Goal: Check status: Check status

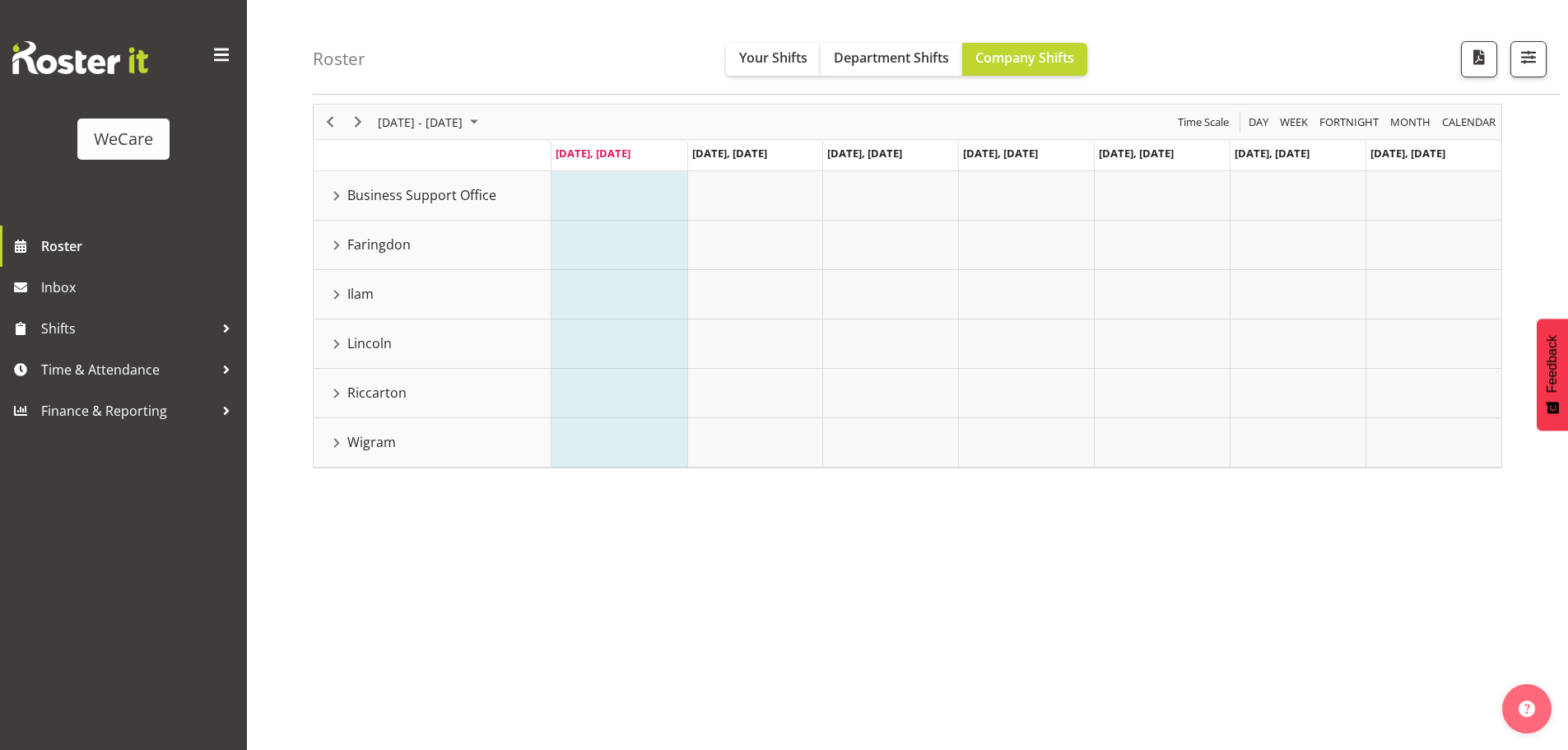
click at [343, 239] on div "Faringdon resource" at bounding box center [337, 245] width 22 height 22
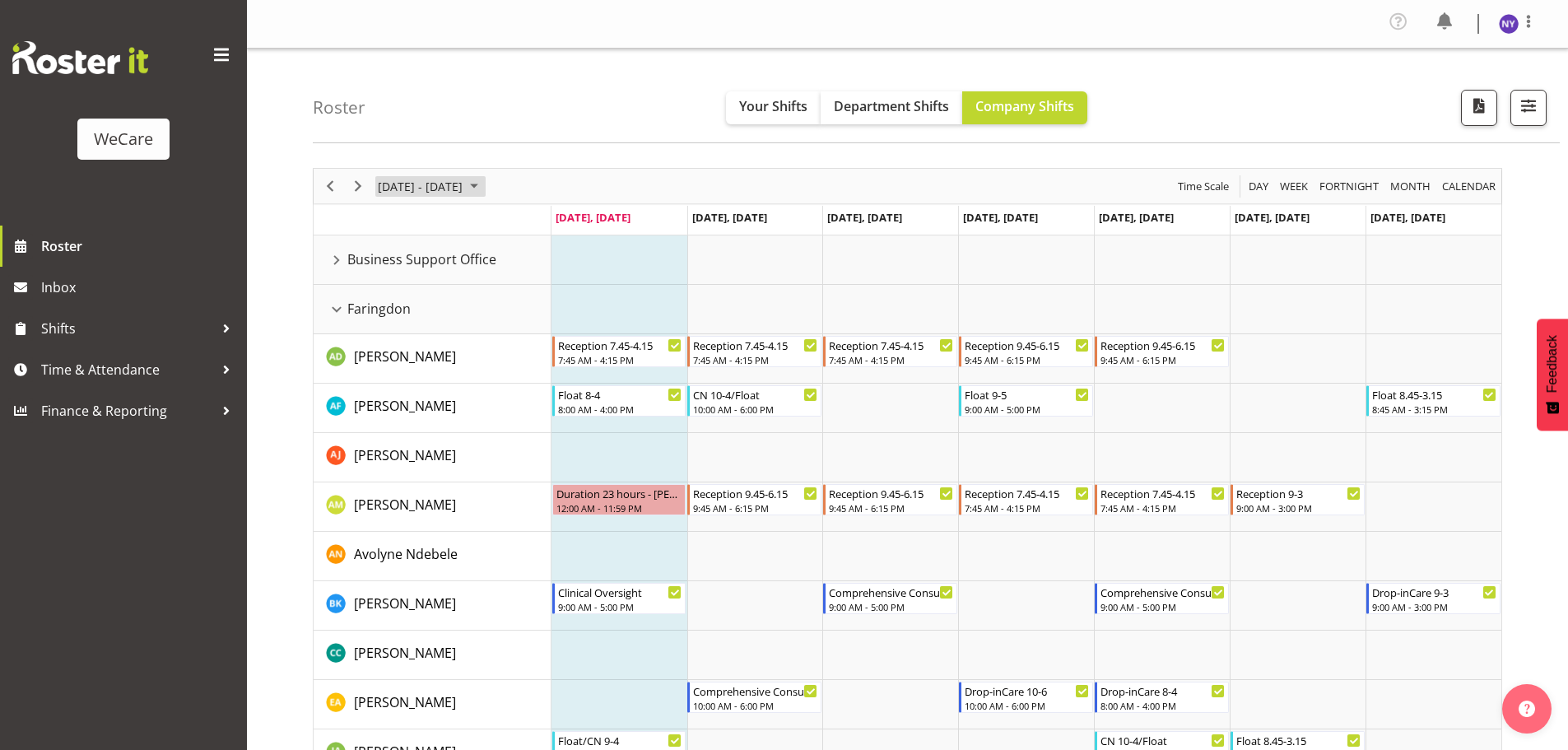
click at [484, 176] on span "September 08 - 14, 2025" at bounding box center [474, 186] width 20 height 21
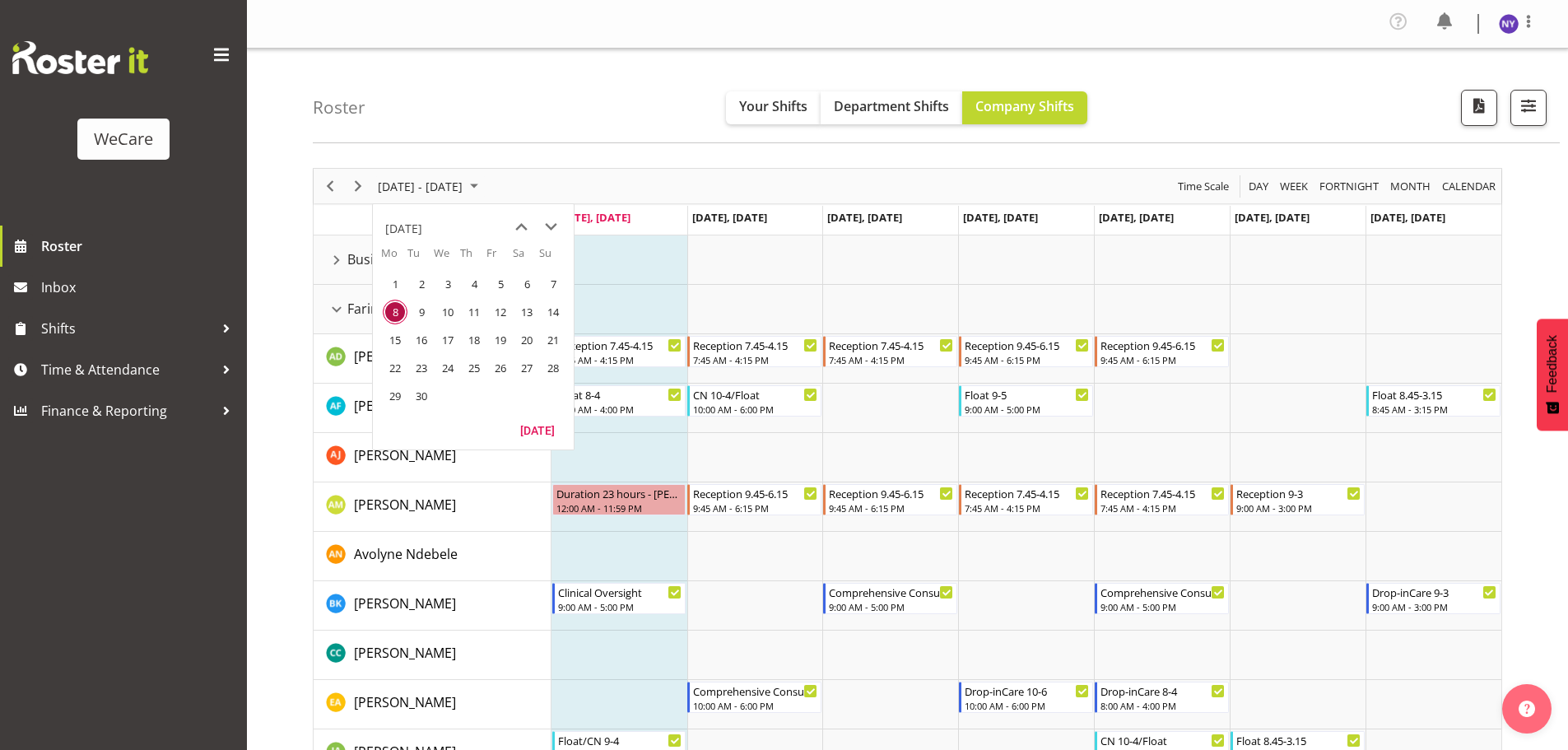
click at [394, 342] on span "15" at bounding box center [394, 339] width 24 height 24
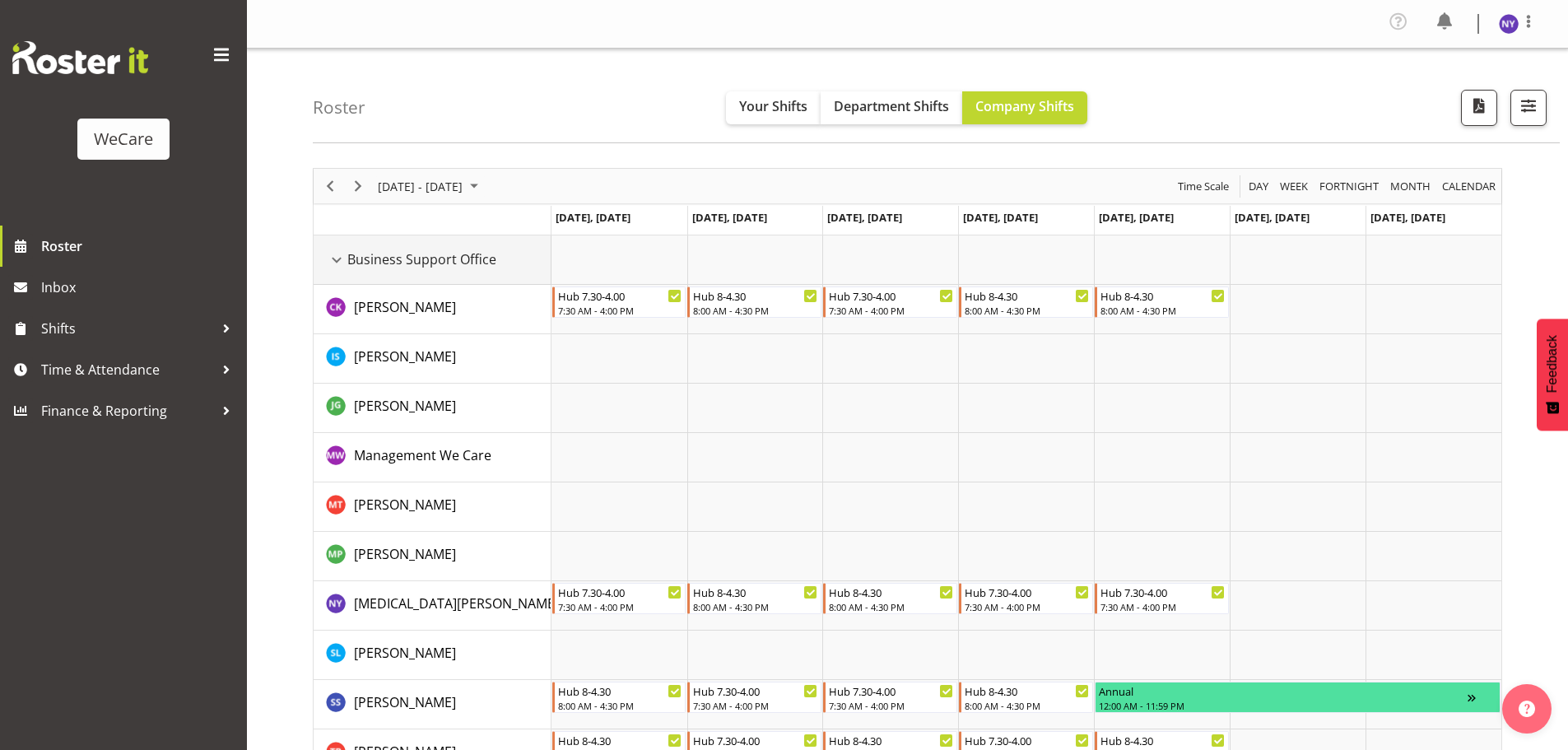
click at [332, 255] on div "Business Support Office resource" at bounding box center [337, 261] width 22 height 22
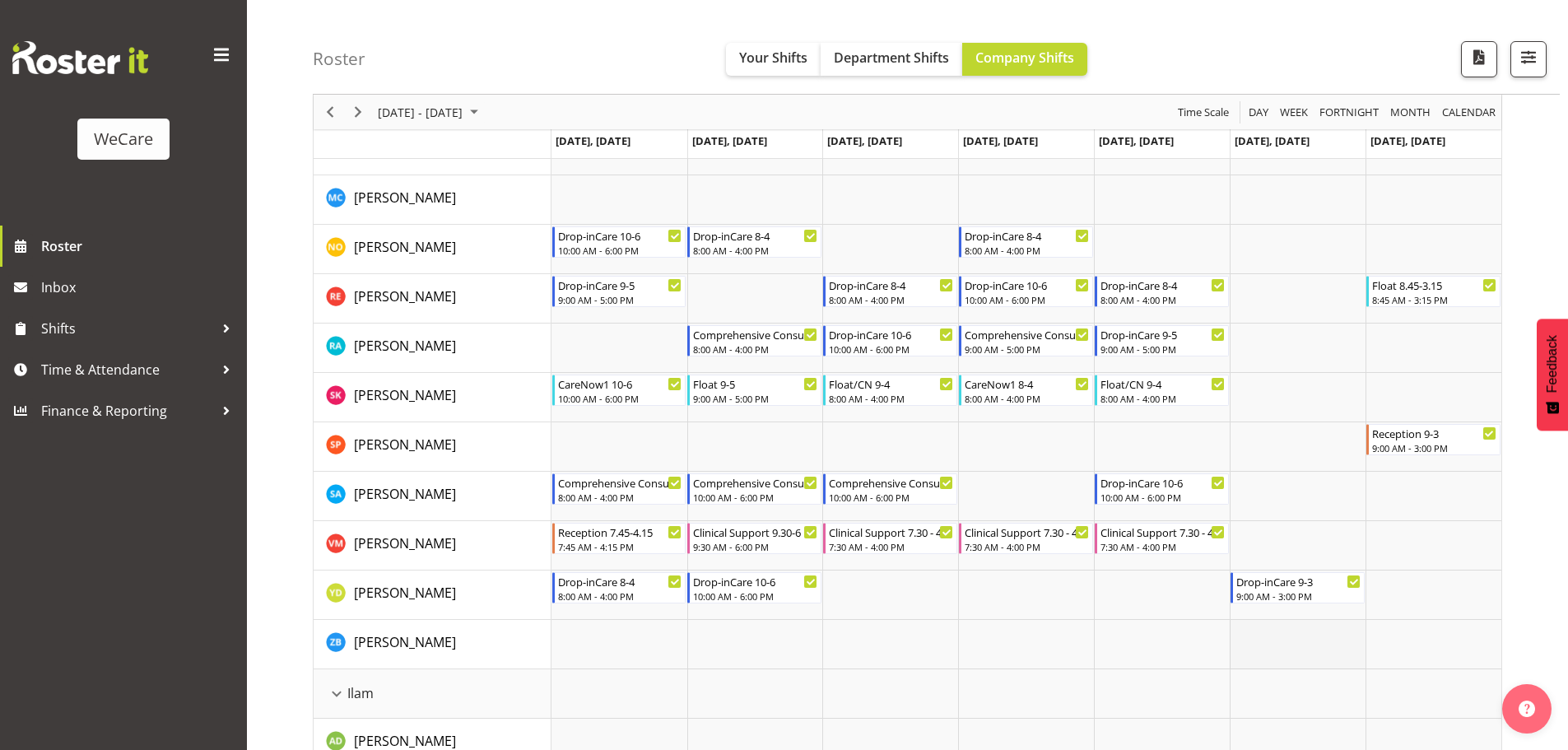
scroll to position [823, 0]
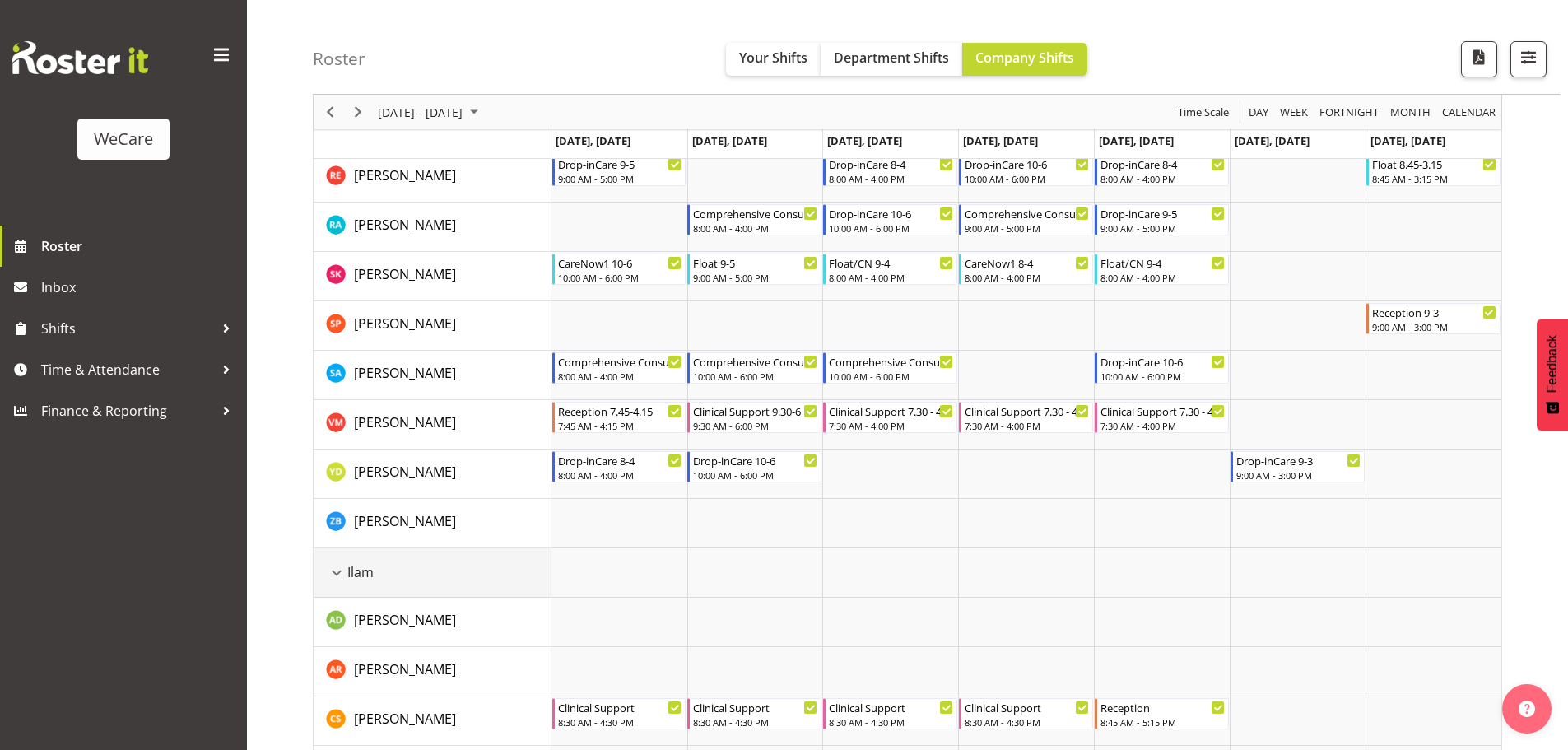
click at [344, 573] on div "Ilam resource" at bounding box center [337, 572] width 22 height 22
click at [329, 624] on div "Lincoln resource" at bounding box center [337, 622] width 22 height 22
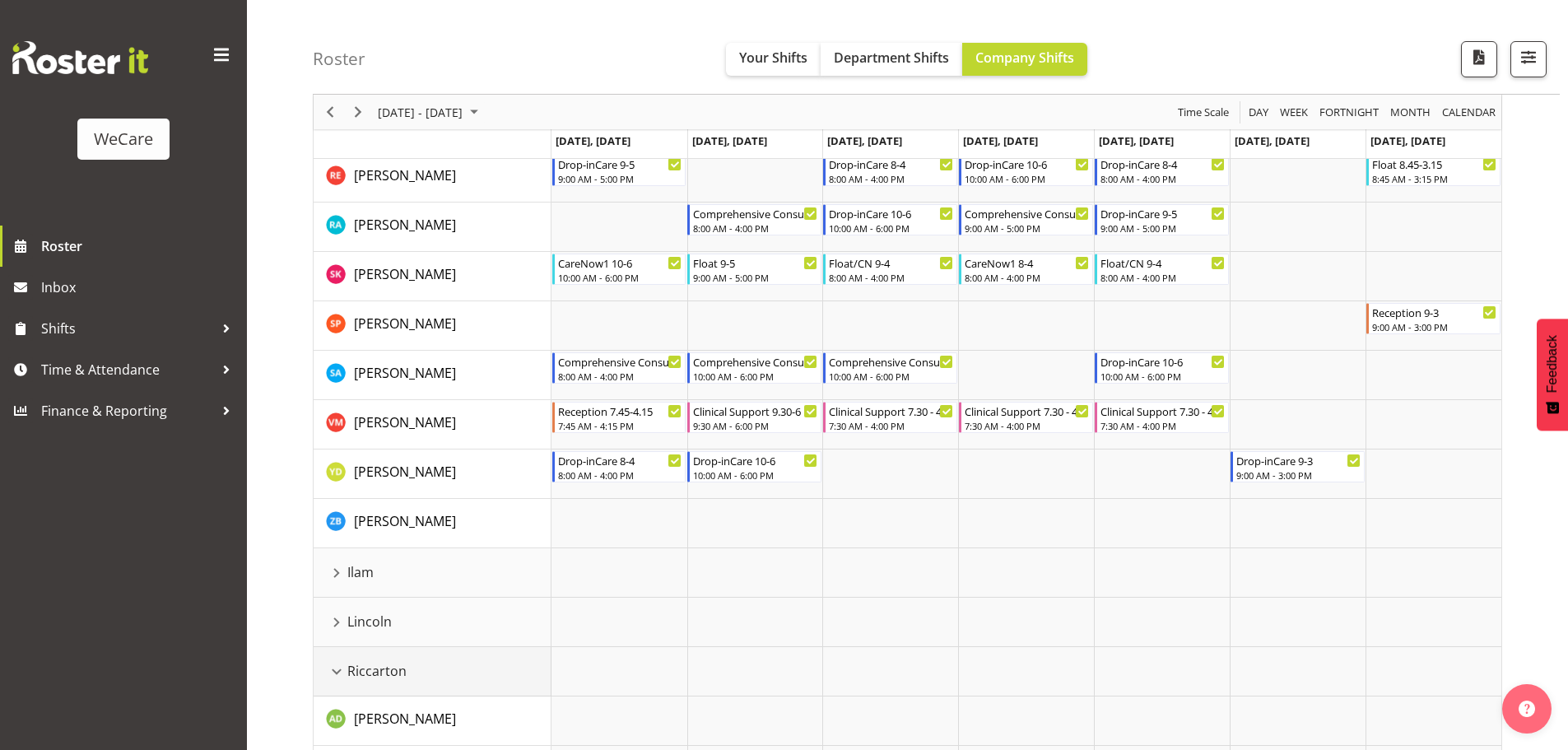
click at [341, 669] on div "Riccarton resource" at bounding box center [337, 672] width 22 height 22
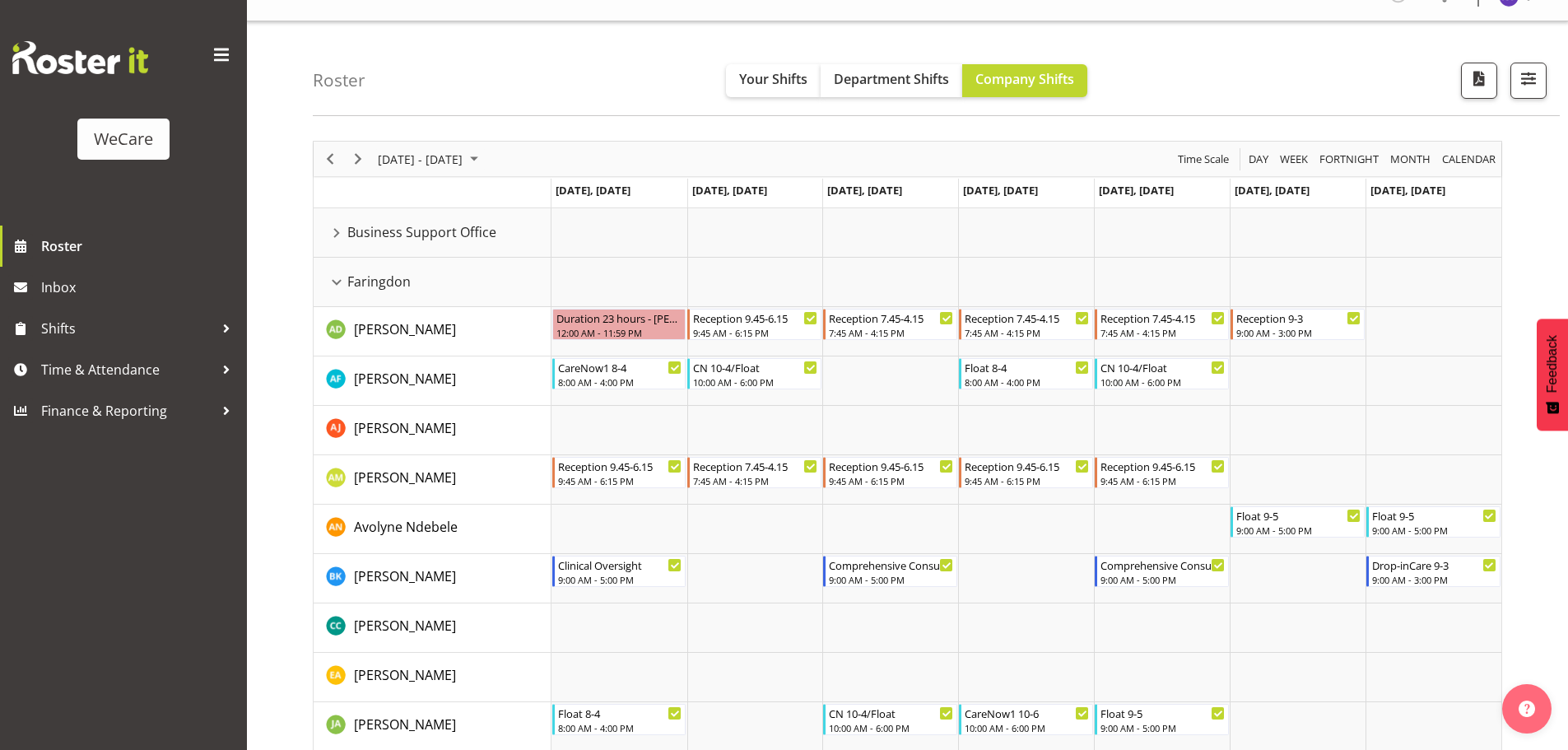
scroll to position [0, 0]
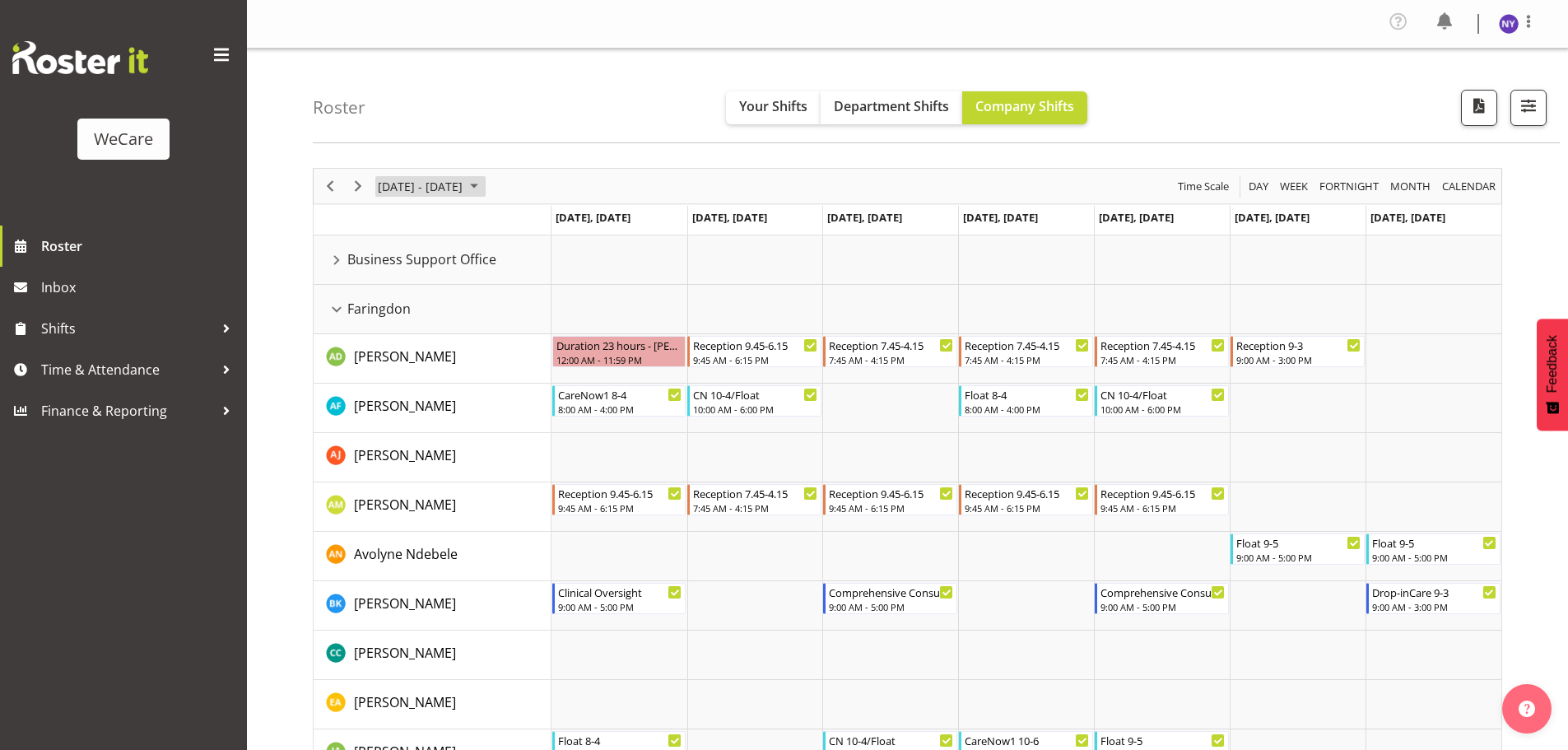
click at [464, 191] on span "[DATE] - [DATE]" at bounding box center [420, 186] width 88 height 21
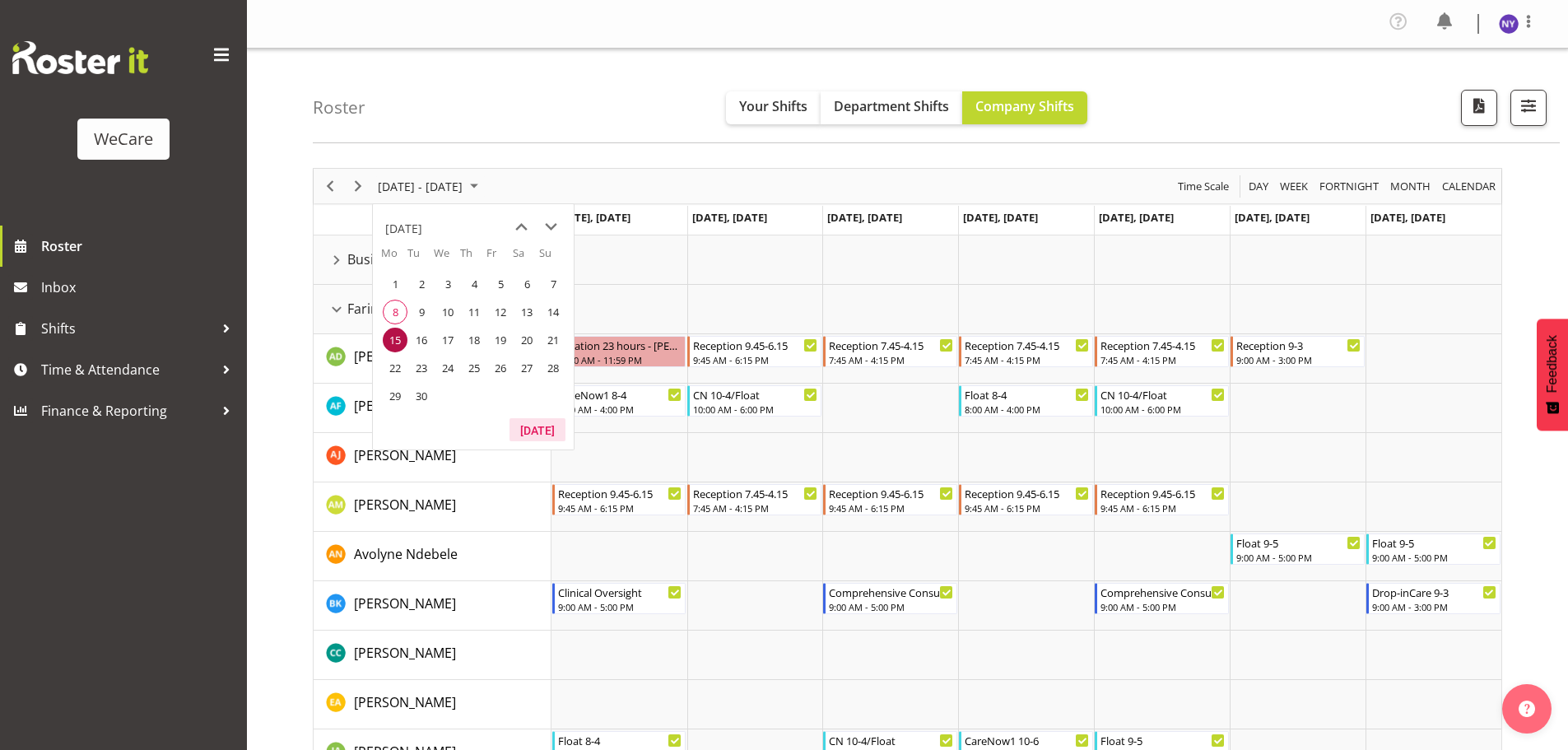
click at [537, 431] on button "[DATE]" at bounding box center [537, 430] width 56 height 23
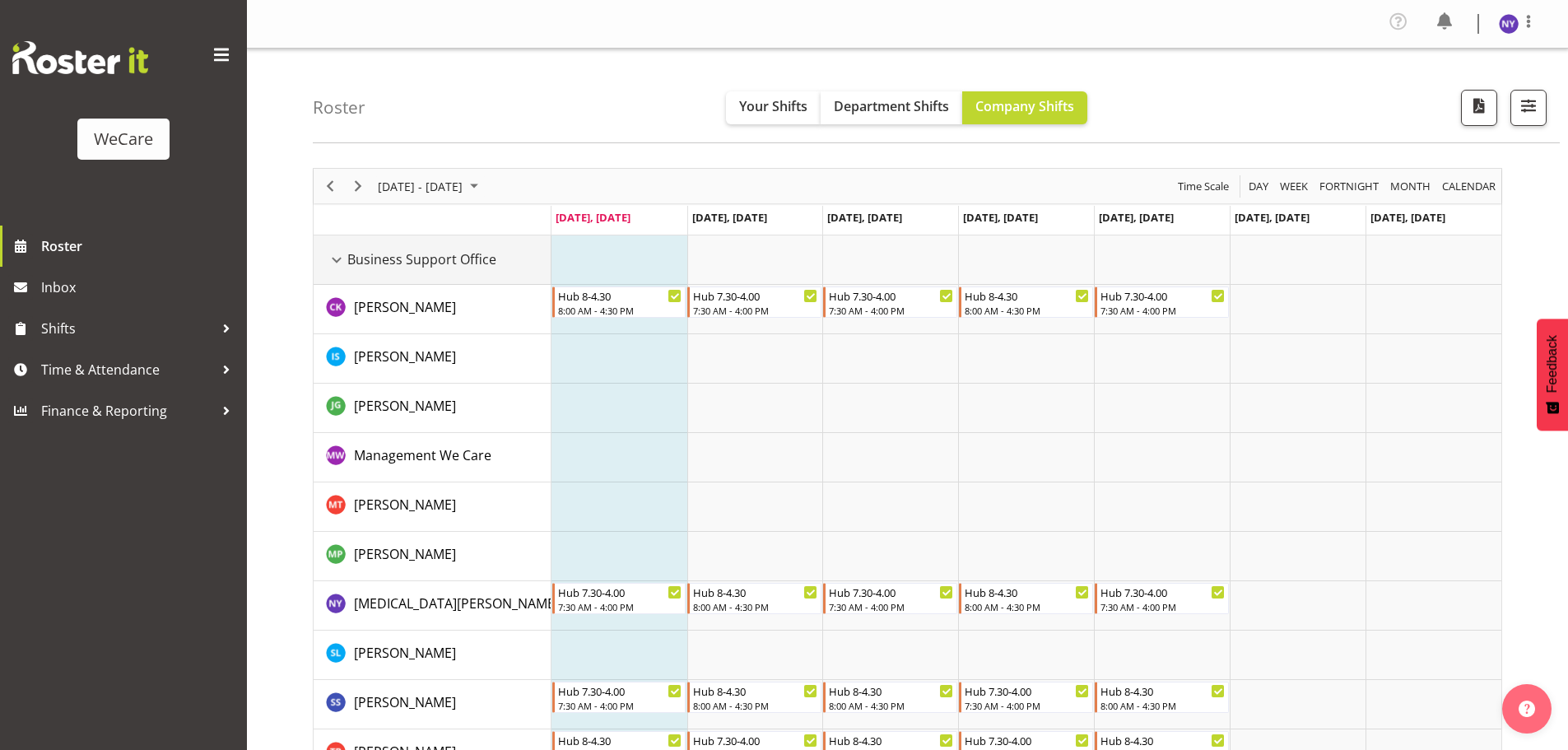
click at [338, 253] on div "Business Support Office resource" at bounding box center [337, 261] width 22 height 22
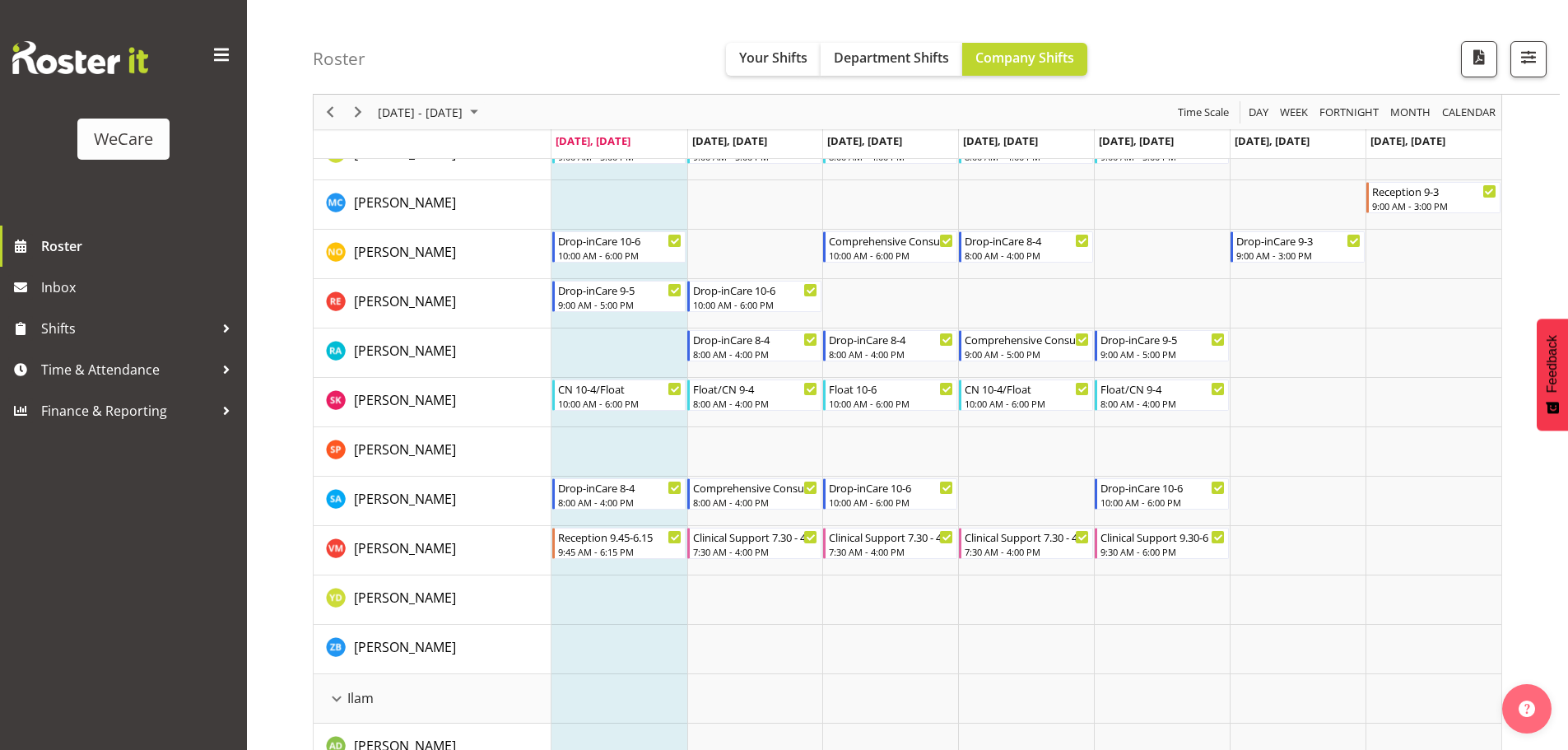
scroll to position [658, 0]
